Goal: Information Seeking & Learning: Find specific fact

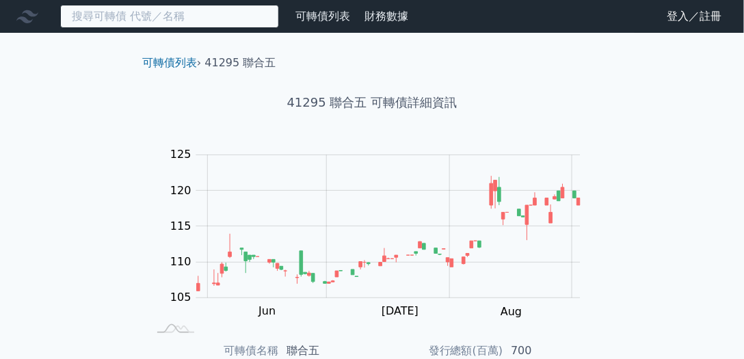
click at [121, 20] on input at bounding box center [169, 16] width 219 height 23
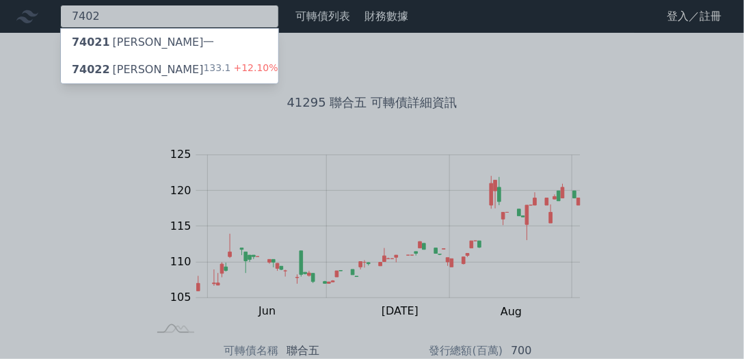
type input "7402"
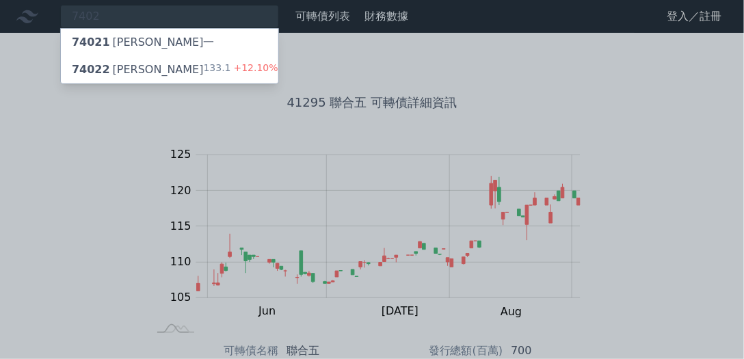
click at [132, 68] on div "74022 [PERSON_NAME]" at bounding box center [138, 70] width 132 height 16
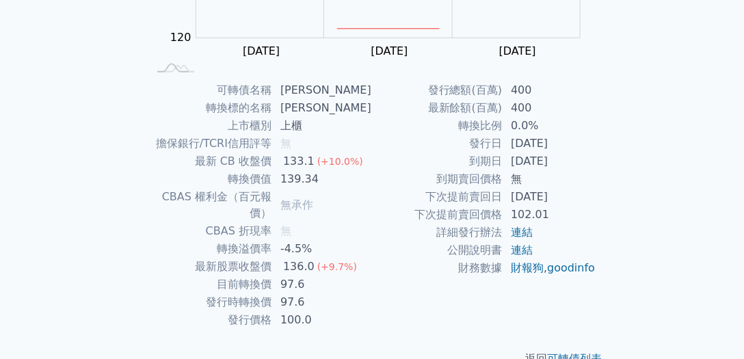
scroll to position [65, 0]
